Goal: Use online tool/utility: Use online tool/utility

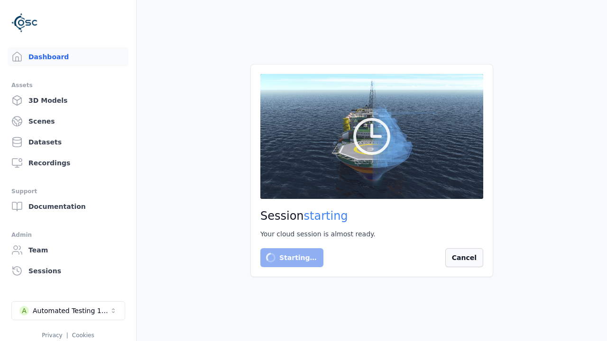
click at [466, 258] on button "Cancel" at bounding box center [464, 257] width 38 height 19
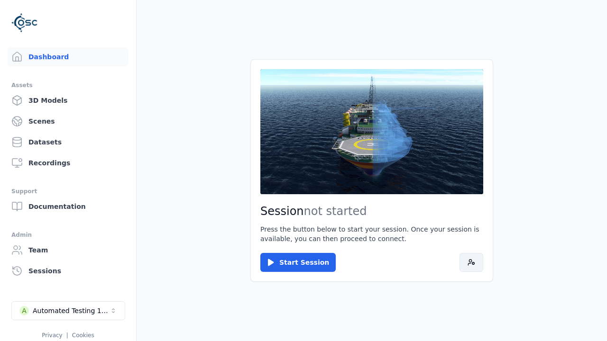
click at [471, 263] on icon at bounding box center [471, 263] width 8 height 8
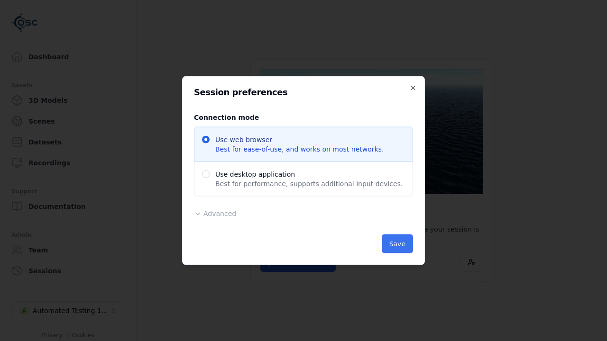
click at [392, 244] on button "Save" at bounding box center [397, 244] width 31 height 19
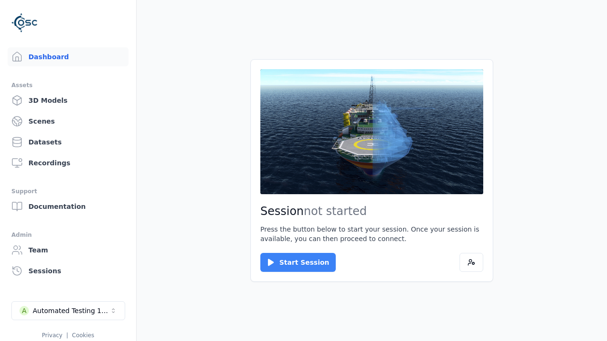
click at [293, 258] on button "Start Session" at bounding box center [297, 262] width 75 height 19
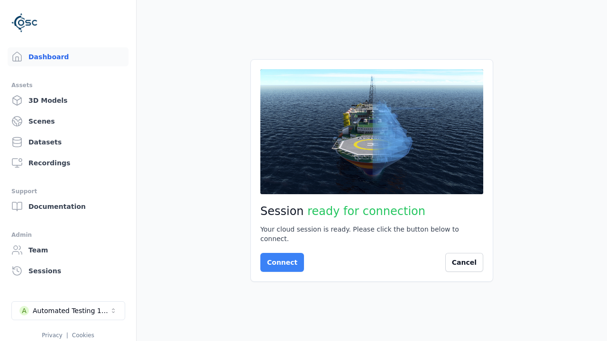
click at [279, 258] on button "Connect" at bounding box center [282, 262] width 44 height 19
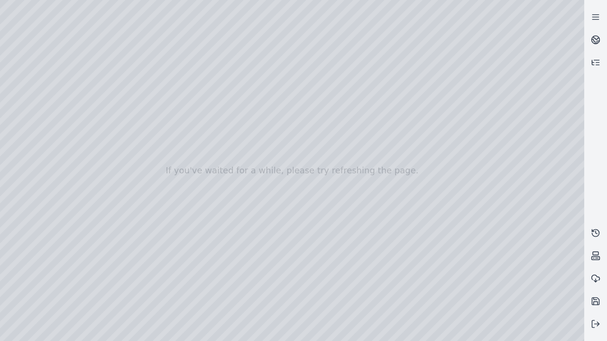
click at [21, 86] on div at bounding box center [292, 170] width 584 height 341
click at [20, 98] on div at bounding box center [292, 170] width 584 height 341
click at [158, 22] on div at bounding box center [292, 170] width 584 height 341
drag, startPoint x: 145, startPoint y: 101, endPoint x: 314, endPoint y: 234, distance: 215.5
click at [314, 234] on div at bounding box center [292, 170] width 584 height 341
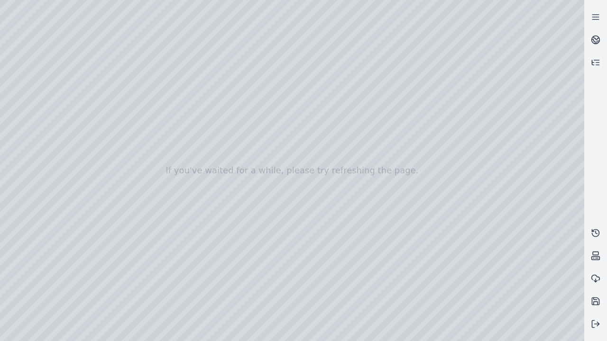
click at [375, 333] on div at bounding box center [292, 170] width 584 height 341
